Goal: Information Seeking & Learning: Learn about a topic

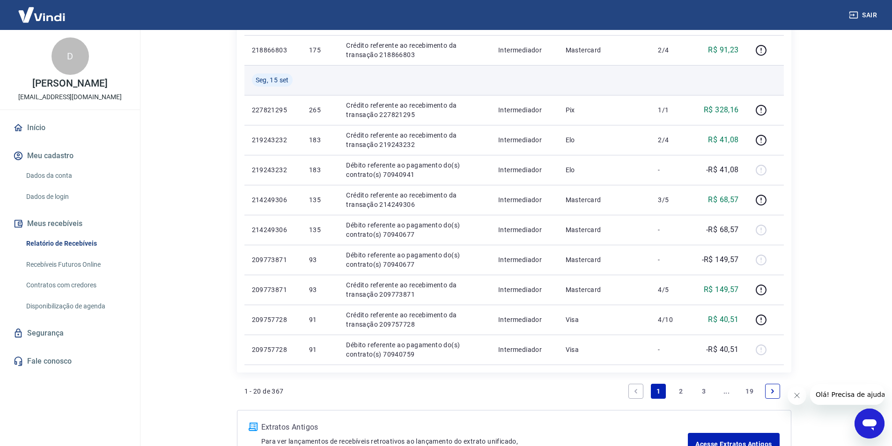
scroll to position [608, 0]
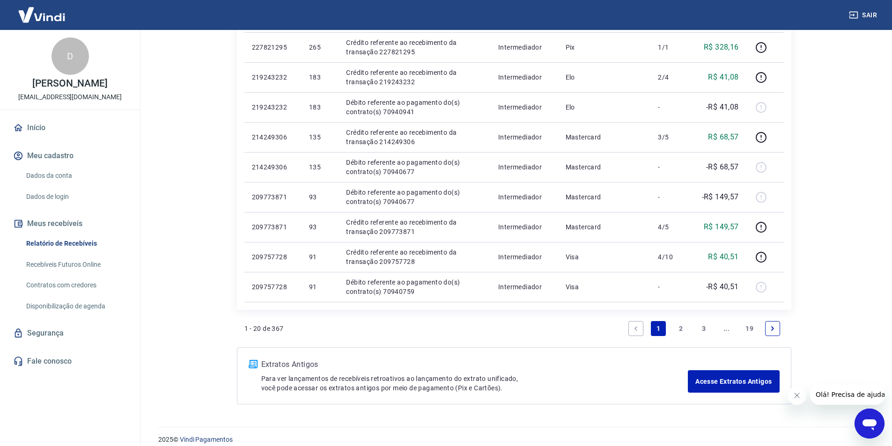
click at [680, 330] on link "2" at bounding box center [681, 328] width 15 height 15
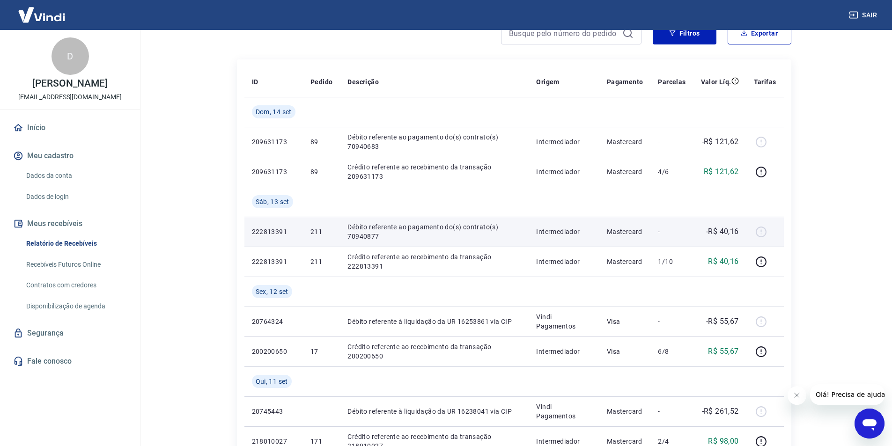
scroll to position [140, 0]
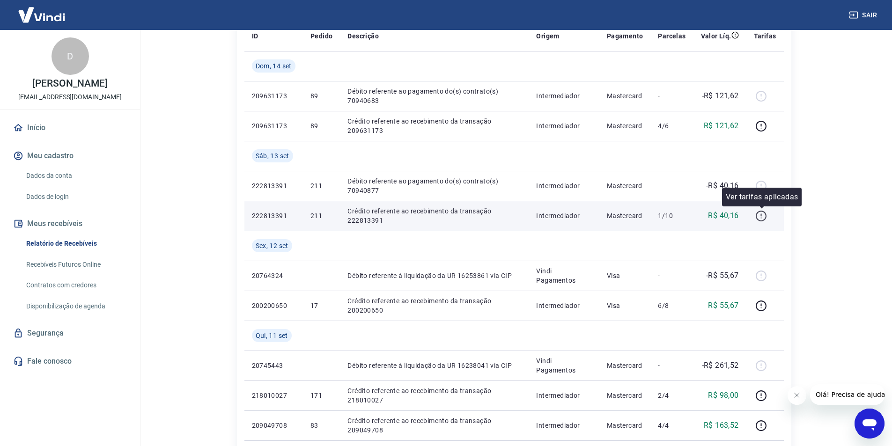
click at [765, 214] on icon "button" at bounding box center [761, 216] width 12 height 12
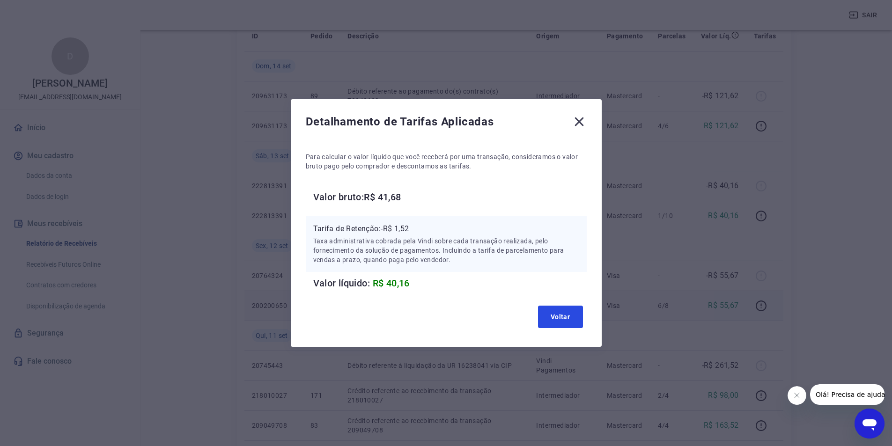
click at [569, 317] on button "Voltar" at bounding box center [560, 317] width 45 height 22
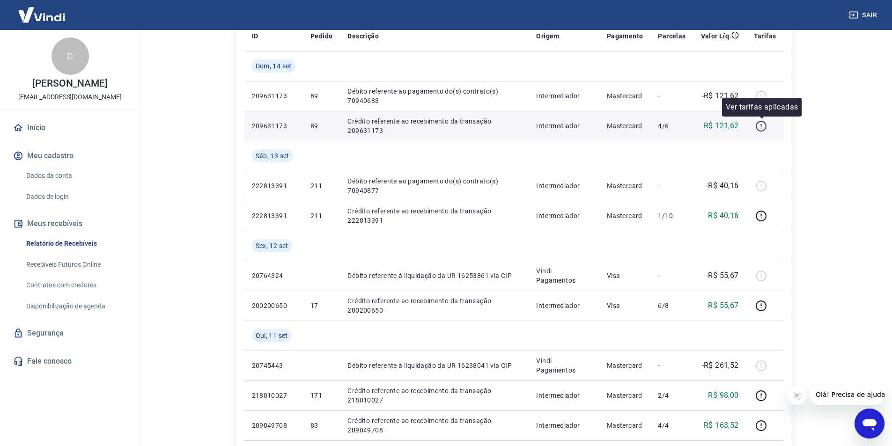
click at [762, 127] on icon "button" at bounding box center [761, 126] width 12 height 12
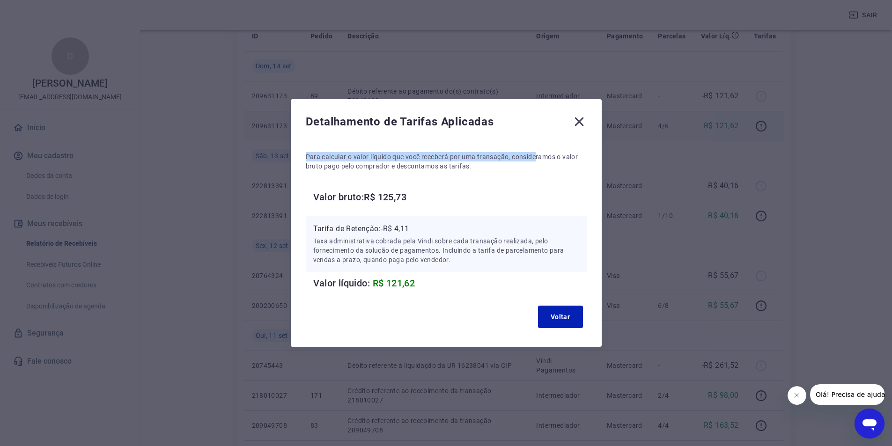
drag, startPoint x: 531, startPoint y: 113, endPoint x: 541, endPoint y: 153, distance: 40.9
click at [541, 154] on div "Detalhamento de Tarifas Aplicadas Para calcular o valor líquido que você recebe…" at bounding box center [446, 223] width 311 height 248
click at [534, 118] on div "Detalhamento de Tarifas Aplicadas" at bounding box center [446, 123] width 281 height 19
click at [569, 196] on h6 "Valor bruto: R$ 125,73" at bounding box center [449, 197] width 273 height 15
click at [560, 314] on button "Voltar" at bounding box center [560, 317] width 45 height 22
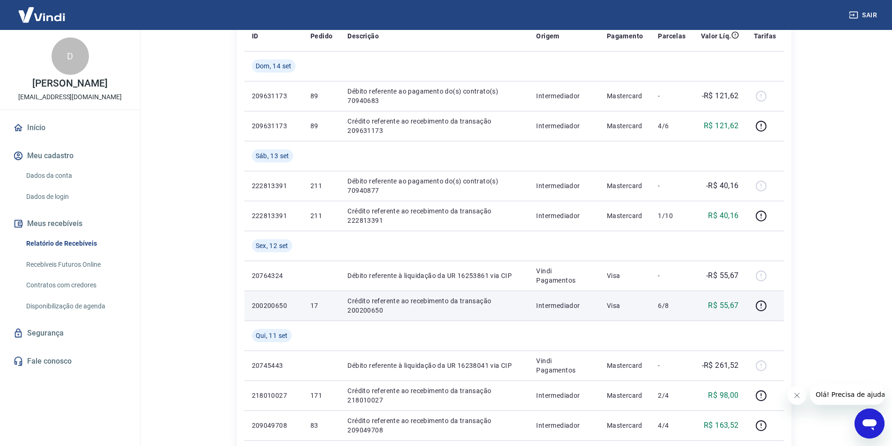
click at [562, 310] on td "Intermediador" at bounding box center [563, 306] width 71 height 30
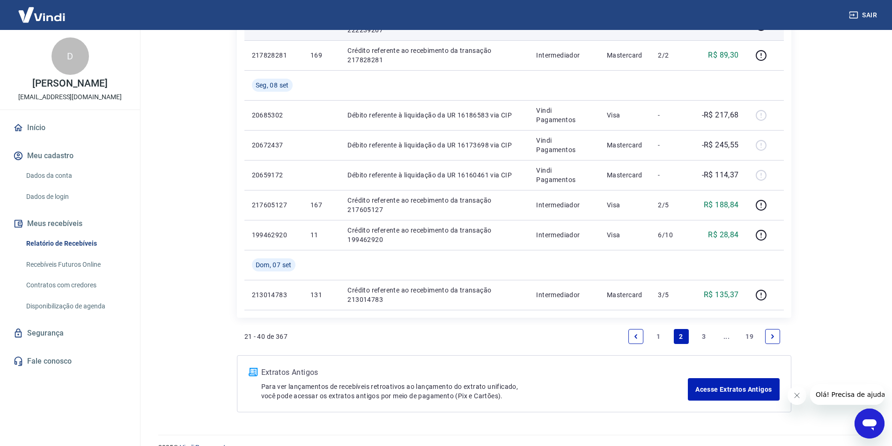
scroll to position [738, 0]
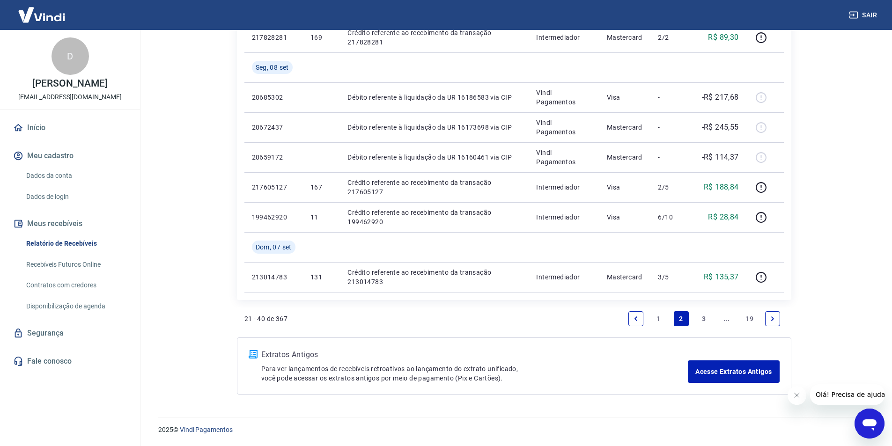
click at [654, 317] on link "1" at bounding box center [658, 318] width 15 height 15
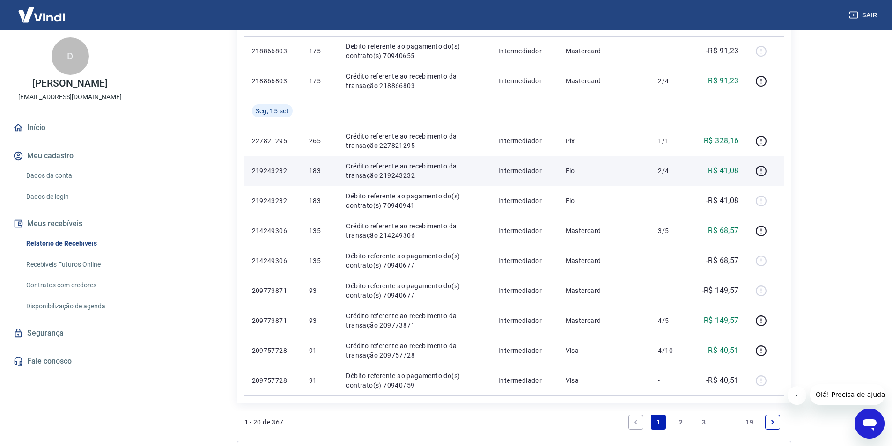
scroll to position [562, 0]
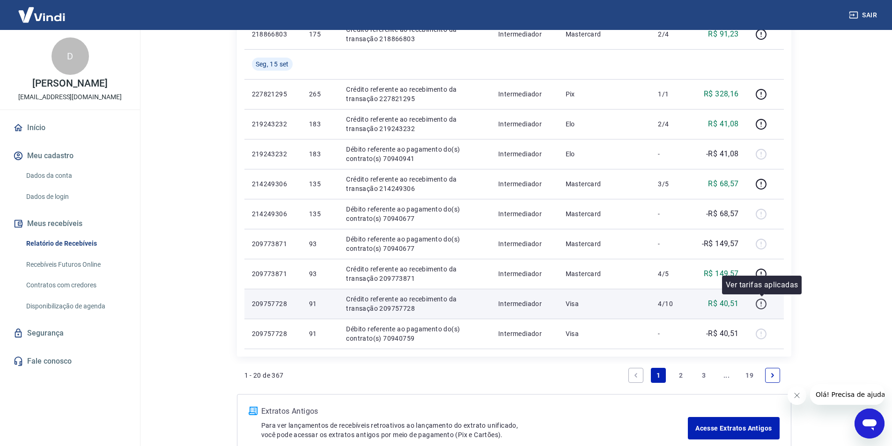
click at [761, 306] on icon "button" at bounding box center [761, 304] width 12 height 12
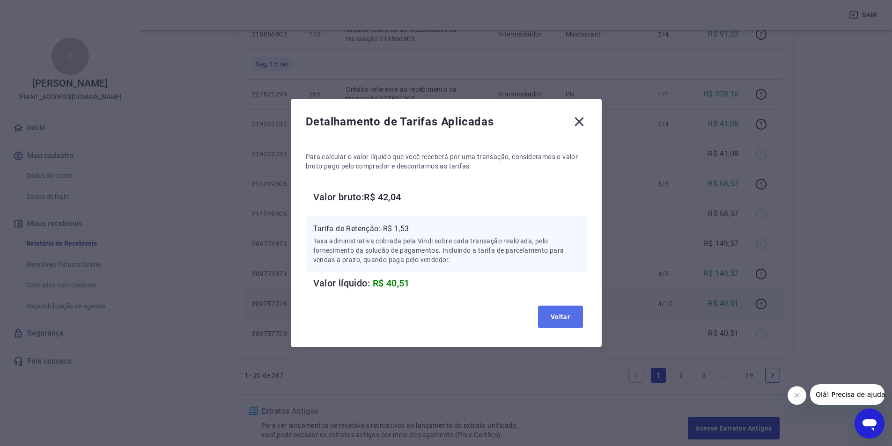
click at [572, 316] on button "Voltar" at bounding box center [560, 317] width 45 height 22
